Goal: Task Accomplishment & Management: Manage account settings

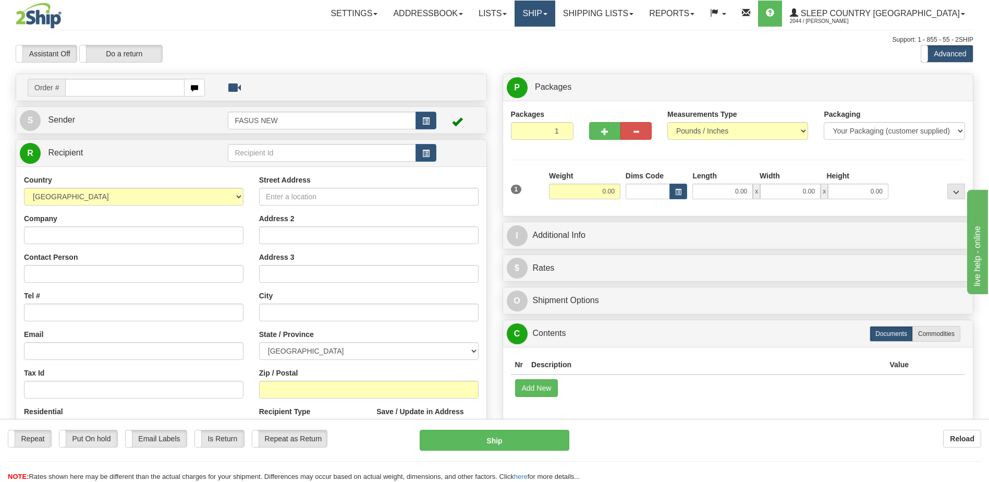
click at [547, 13] on span at bounding box center [545, 14] width 4 height 2
click at [544, 52] on span "OnHold / Order Queue" at bounding box center [507, 50] width 73 height 8
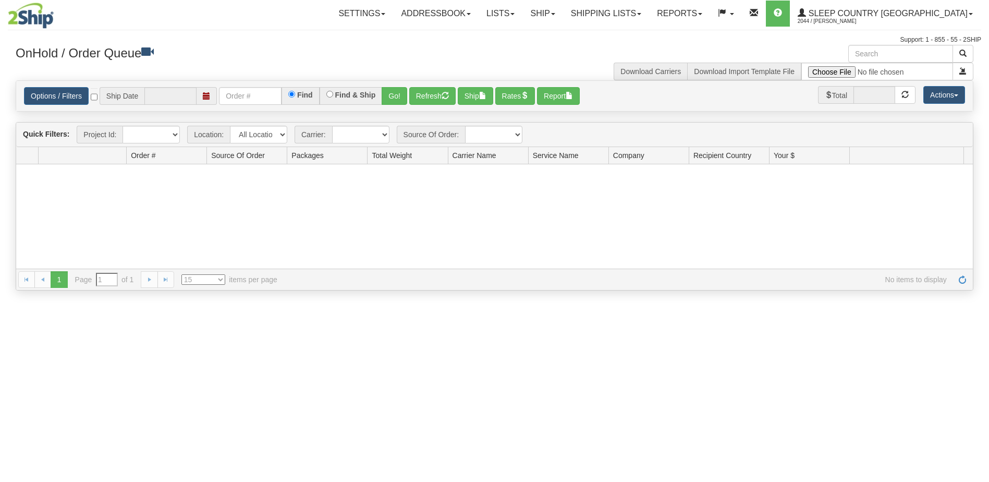
type input "[DATE]"
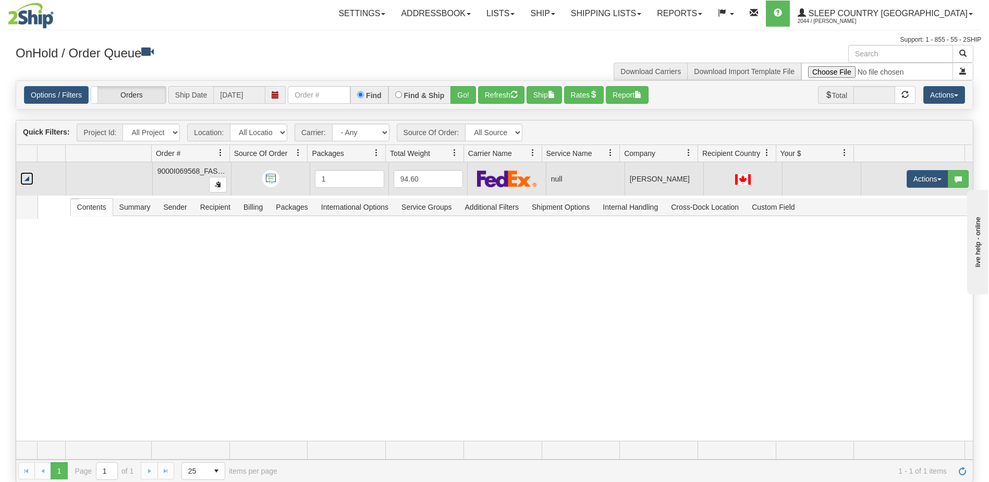
click at [30, 177] on link "Collapse" at bounding box center [26, 178] width 13 height 13
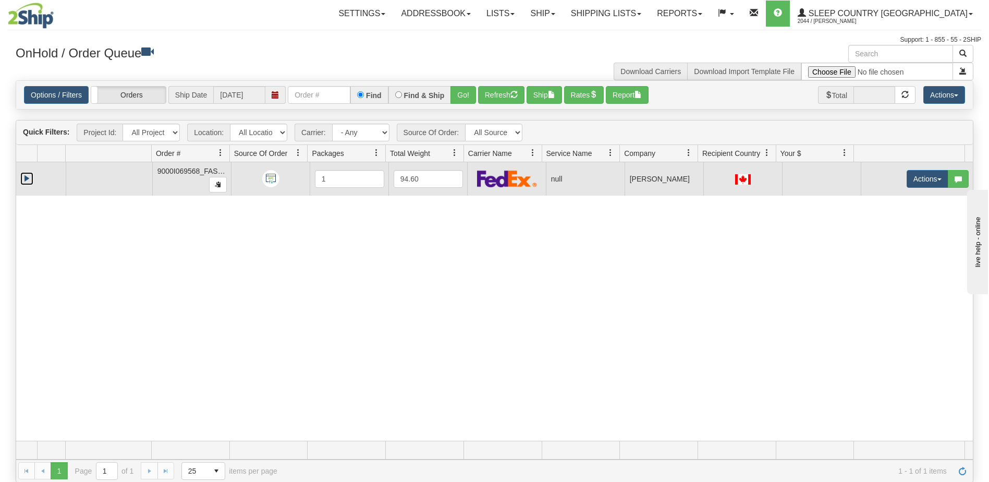
click at [24, 178] on link "Expand" at bounding box center [26, 178] width 13 height 13
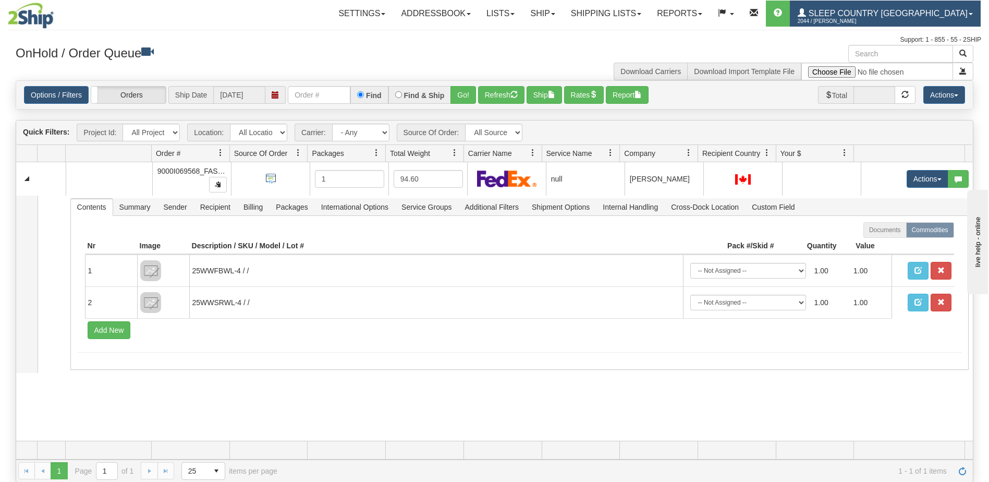
click at [876, 17] on span "2044 / [PERSON_NAME]" at bounding box center [836, 21] width 78 height 10
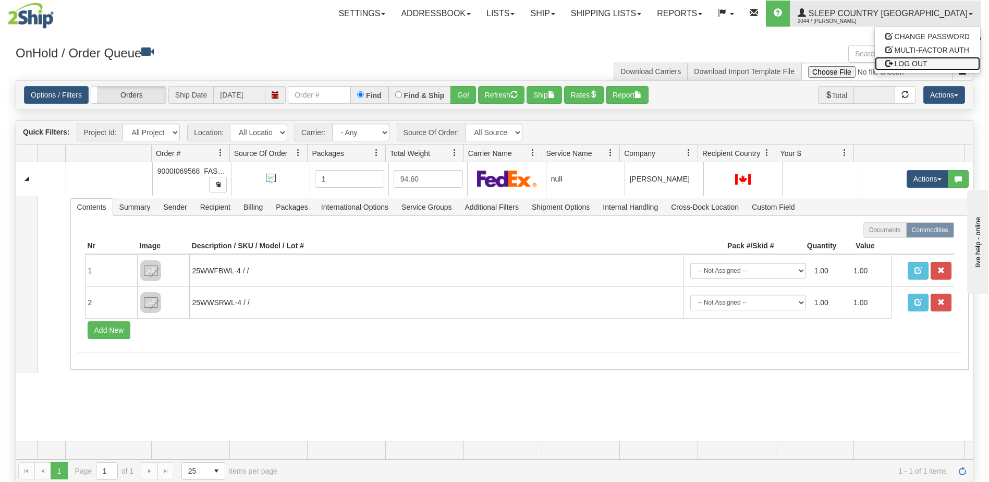
click at [898, 66] on span "LOG OUT" at bounding box center [910, 63] width 33 height 8
